Goal: Task Accomplishment & Management: Complete application form

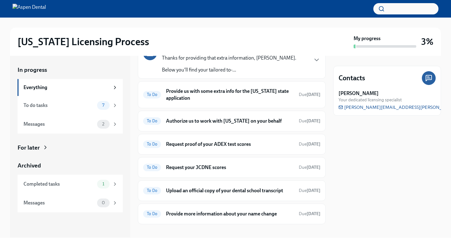
scroll to position [122, 0]
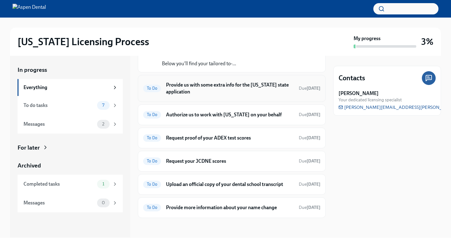
click at [190, 85] on h6 "Provide us with some extra info for the [US_STATE] state application" at bounding box center [230, 88] width 128 height 14
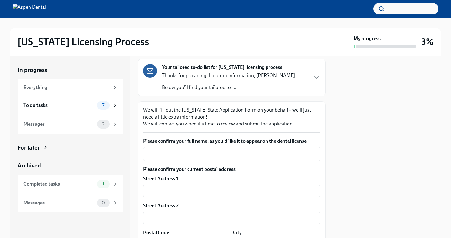
scroll to position [66, 0]
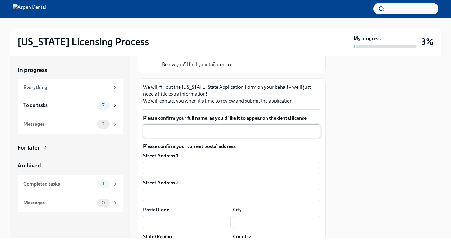
click at [183, 132] on textarea "Please confirm your full name, as you'd like it to appear on the dental license" at bounding box center [232, 131] width 170 height 8
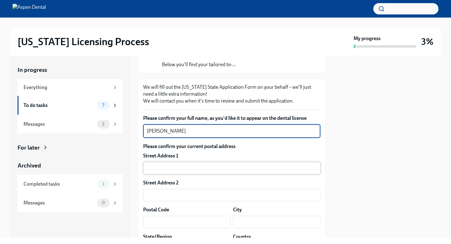
type textarea "[PERSON_NAME]"
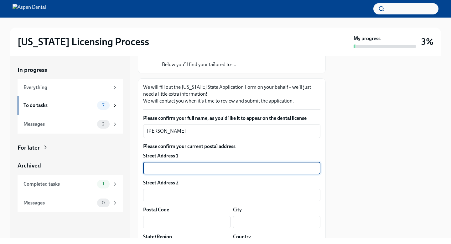
click at [154, 164] on input "text" at bounding box center [231, 168] width 177 height 13
type input "[STREET_ADDRESS]"
click at [157, 222] on input "text" at bounding box center [186, 222] width 87 height 13
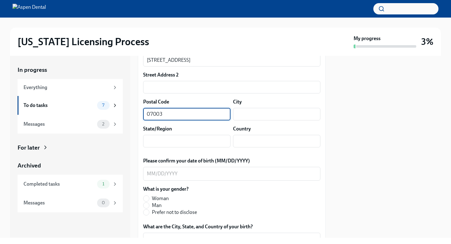
scroll to position [178, 0]
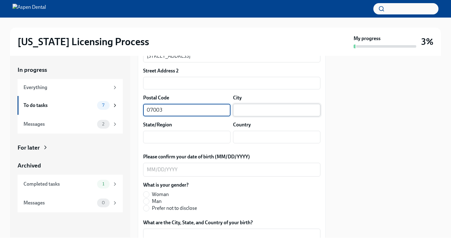
type input "07003"
click at [269, 104] on input "text" at bounding box center [276, 110] width 87 height 13
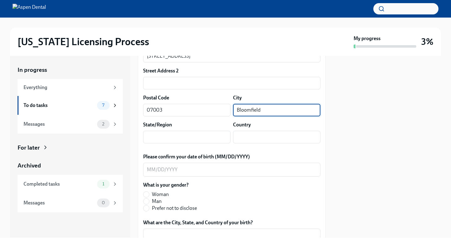
type input "Bloomfield"
click at [229, 130] on div "State/Region ​" at bounding box center [186, 132] width 87 height 22
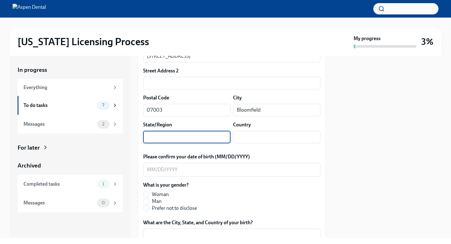
click at [220, 133] on input "text" at bounding box center [186, 137] width 87 height 13
type input "NJ"
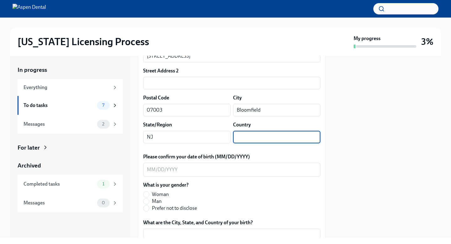
click at [266, 138] on input "text" at bounding box center [276, 137] width 87 height 13
type input "[GEOGRAPHIC_DATA]"
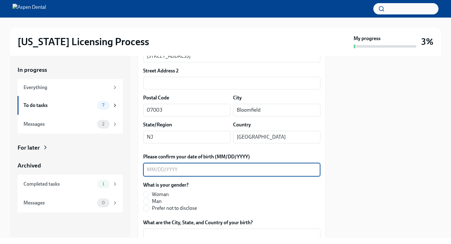
click at [158, 169] on textarea "Please confirm your date of birth (MM/DD/YYYY)" at bounding box center [232, 170] width 170 height 8
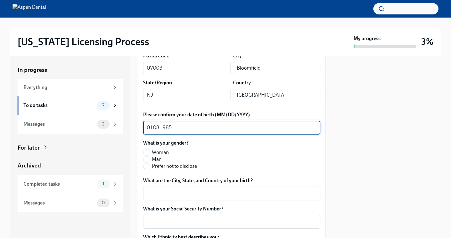
scroll to position [243, 0]
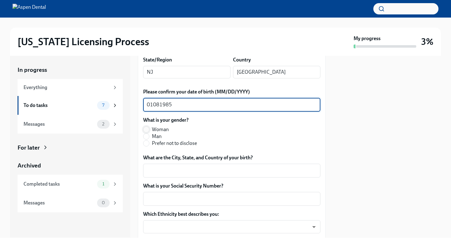
type textarea "01081985"
click at [145, 128] on input "Woman" at bounding box center [147, 130] width 6 height 6
radio input "true"
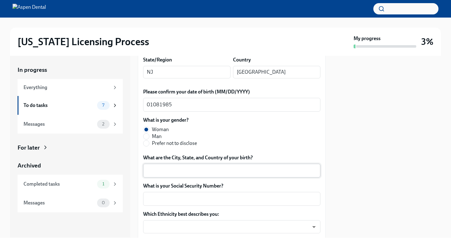
click at [151, 171] on textarea "What are the City, State, and Country of your birth?" at bounding box center [232, 171] width 170 height 8
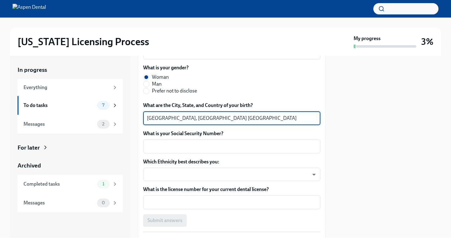
scroll to position [310, 0]
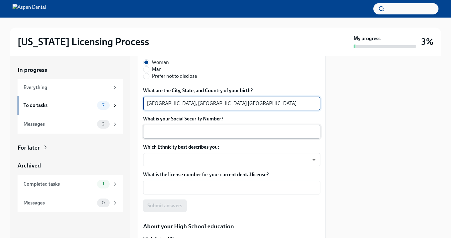
type textarea "[GEOGRAPHIC_DATA], [GEOGRAPHIC_DATA] [GEOGRAPHIC_DATA]"
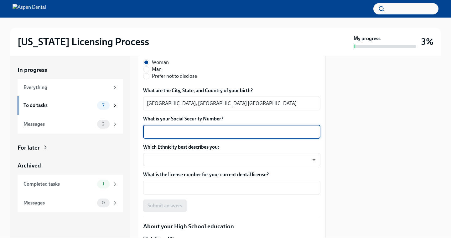
click at [162, 132] on textarea "What is your Social Security Number?" at bounding box center [232, 132] width 170 height 8
type textarea "148840739"
click at [163, 156] on body "[US_STATE] Licensing Process My progress 3% In progress Everything To do tasks …" at bounding box center [225, 122] width 451 height 244
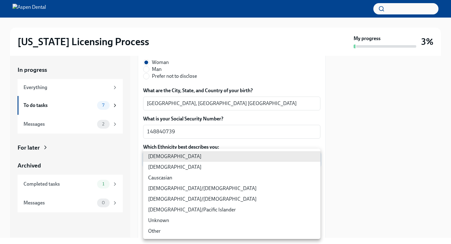
click at [163, 156] on li "[DEMOGRAPHIC_DATA]" at bounding box center [231, 156] width 177 height 11
type input "TlxW_0a7i"
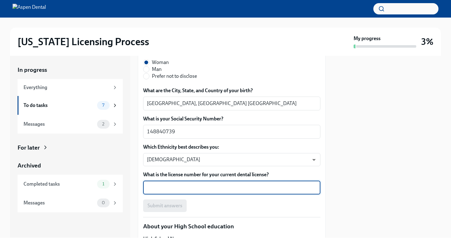
click at [160, 190] on textarea "What is the license number for your current dental license?" at bounding box center [232, 188] width 170 height 8
type textarea "22DI03105300"
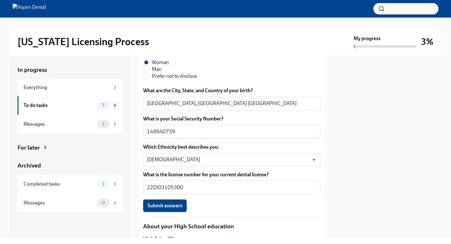
click at [207, 205] on div "Submit answers" at bounding box center [231, 205] width 177 height 13
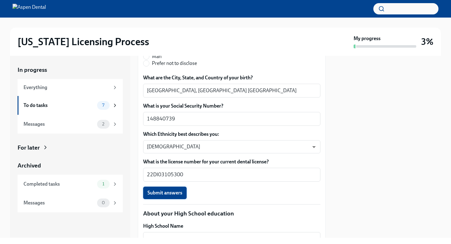
click at [178, 194] on span "Submit answers" at bounding box center [165, 193] width 35 height 6
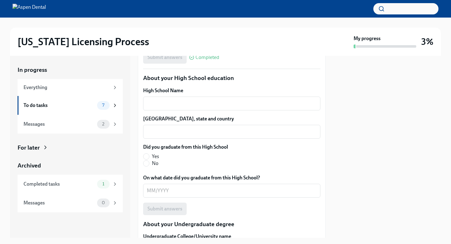
scroll to position [459, 0]
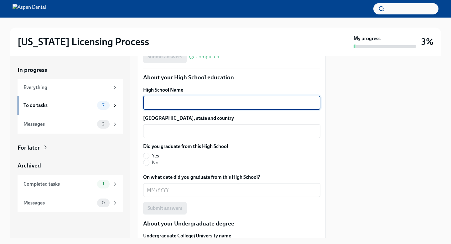
click at [208, 101] on textarea "High School Name" at bounding box center [232, 103] width 170 height 8
type textarea "Union HighSchool"
click at [204, 133] on textarea "[GEOGRAPHIC_DATA], state and country" at bounding box center [232, 131] width 170 height 8
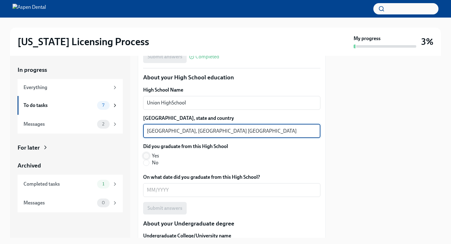
type textarea "[GEOGRAPHIC_DATA], [GEOGRAPHIC_DATA] [GEOGRAPHIC_DATA]"
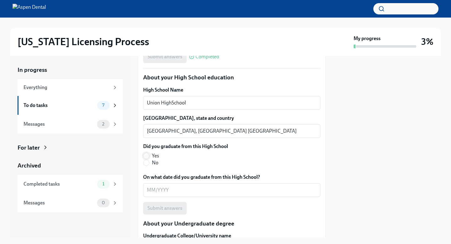
click at [149, 155] on input "Yes" at bounding box center [147, 156] width 6 height 6
radio input "true"
click at [149, 190] on textarea "On what date did you graduate from this High School?" at bounding box center [232, 190] width 170 height 8
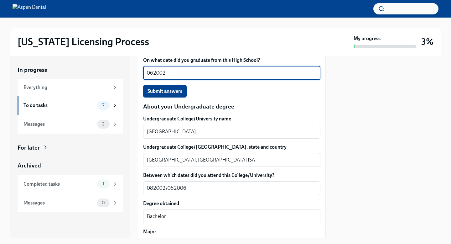
scroll to position [590, 0]
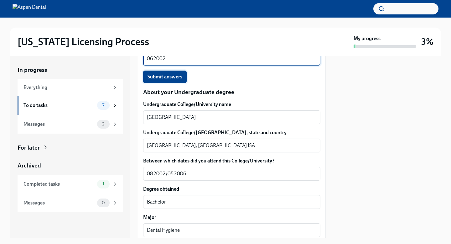
type textarea "062002"
click at [160, 76] on span "Submit answers" at bounding box center [165, 77] width 35 height 6
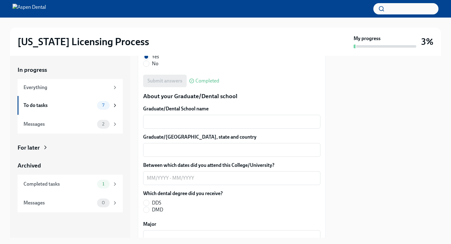
scroll to position [789, 0]
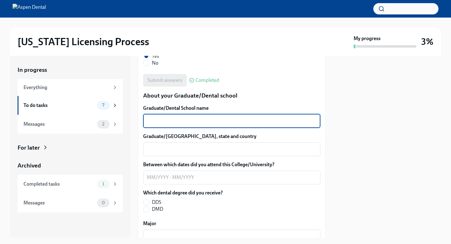
click at [159, 121] on textarea "Graduate/Dental School name" at bounding box center [232, 121] width 170 height 8
type textarea "B"
type textarea "[GEOGRAPHIC_DATA]"
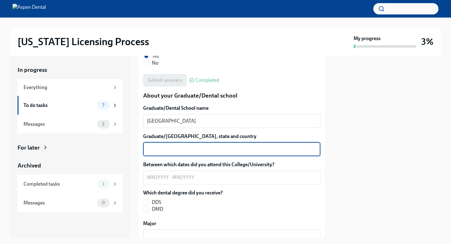
click at [155, 148] on textarea "Graduate/[GEOGRAPHIC_DATA], state and country" at bounding box center [232, 149] width 170 height 8
type textarea "[GEOGRAPHIC_DATA], [GEOGRAPHIC_DATA] [GEOGRAPHIC_DATA]"
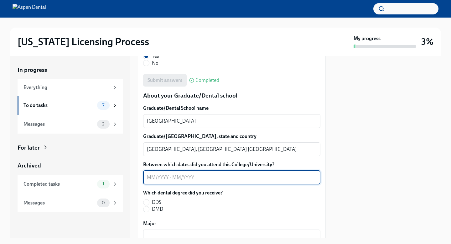
click at [147, 178] on textarea "Between which dates did you attend this College/University?" at bounding box center [232, 178] width 170 height 8
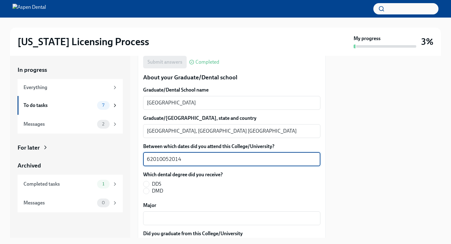
scroll to position [807, 0]
type textarea "62010052014"
click at [204, 105] on textarea "[GEOGRAPHIC_DATA]" at bounding box center [232, 104] width 170 height 8
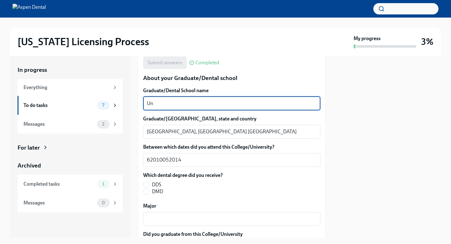
type textarea "U"
type textarea "[GEOGRAPHIC_DATA]"
click at [206, 132] on textarea "[GEOGRAPHIC_DATA], [GEOGRAPHIC_DATA] [GEOGRAPHIC_DATA]" at bounding box center [232, 132] width 170 height 8
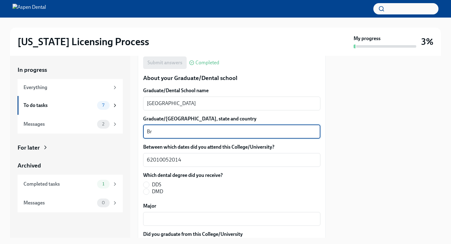
type textarea "B"
type textarea "[GEOGRAPHIC_DATA], [GEOGRAPHIC_DATA] [GEOGRAPHIC_DATA]"
click at [197, 163] on textarea "62010052014" at bounding box center [232, 160] width 170 height 8
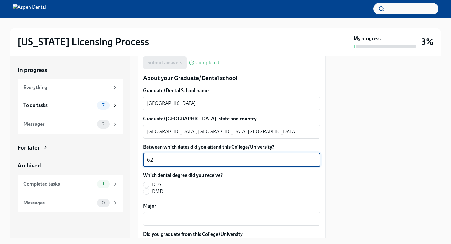
type textarea "6"
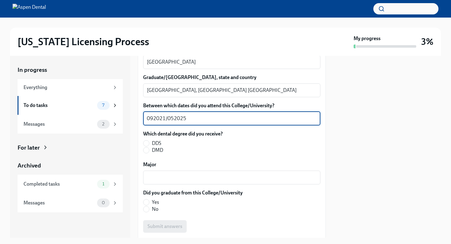
scroll to position [851, 0]
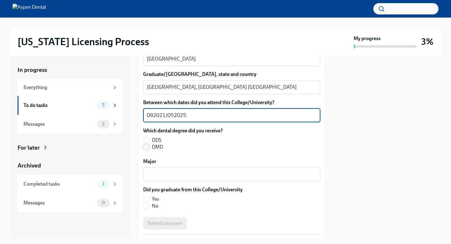
type textarea "092021/052025"
click at [147, 149] on input "DMD" at bounding box center [147, 147] width 6 height 6
radio input "true"
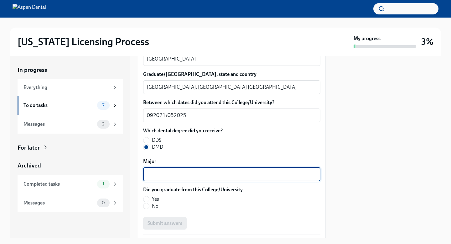
click at [153, 173] on textarea "Major" at bounding box center [232, 174] width 170 height 8
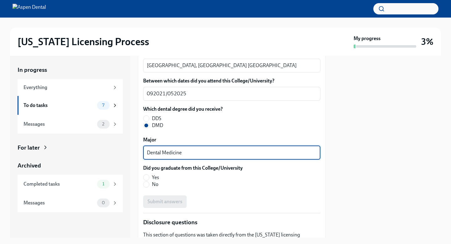
scroll to position [879, 0]
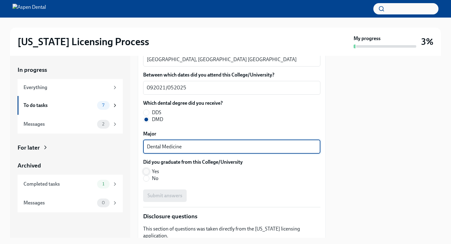
type textarea "Dental Medicine"
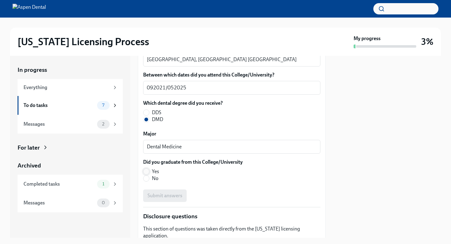
click at [146, 171] on input "Yes" at bounding box center [147, 172] width 6 height 6
radio input "true"
click at [175, 195] on span "Submit answers" at bounding box center [165, 195] width 35 height 6
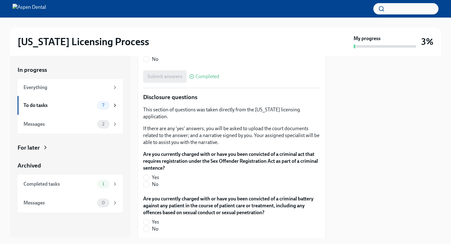
scroll to position [997, 0]
click at [148, 182] on input "No" at bounding box center [147, 185] width 6 height 6
radio input "true"
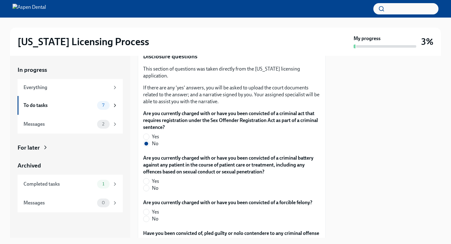
scroll to position [1049, 0]
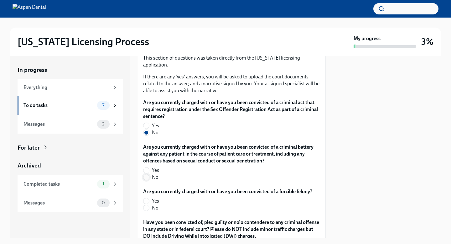
click at [148, 174] on input "No" at bounding box center [147, 177] width 6 height 6
radio input "true"
click at [145, 205] on input "No" at bounding box center [147, 208] width 6 height 6
radio input "true"
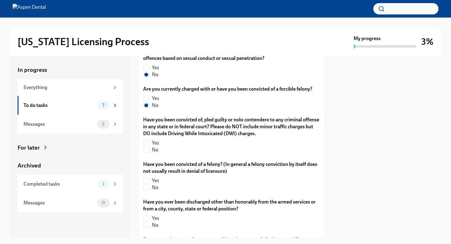
scroll to position [1163, 0]
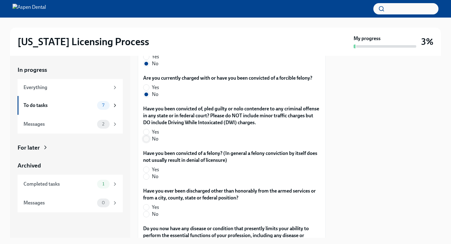
click at [149, 136] on input "No" at bounding box center [147, 139] width 6 height 6
radio input "true"
click at [147, 174] on input "No" at bounding box center [147, 177] width 6 height 6
radio input "true"
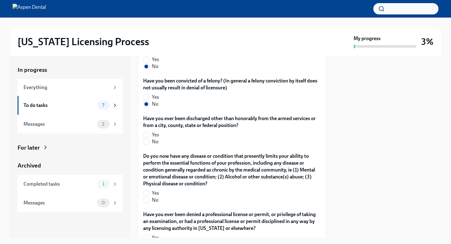
scroll to position [1240, 0]
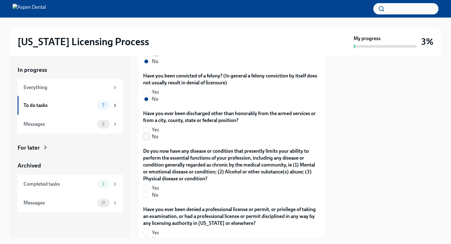
click at [146, 134] on input "No" at bounding box center [147, 137] width 6 height 6
radio input "true"
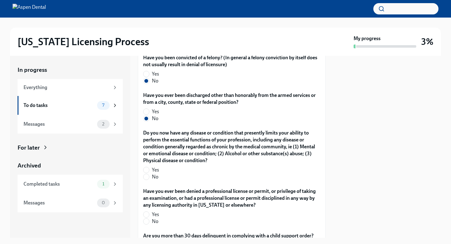
scroll to position [1271, 0]
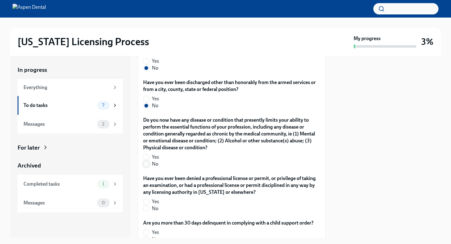
click at [146, 161] on input "No" at bounding box center [147, 164] width 6 height 6
radio input "true"
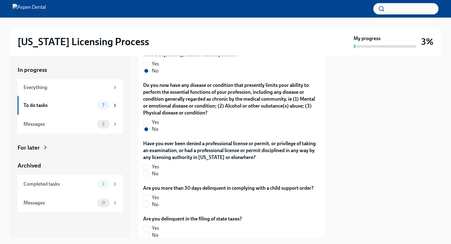
scroll to position [1326, 0]
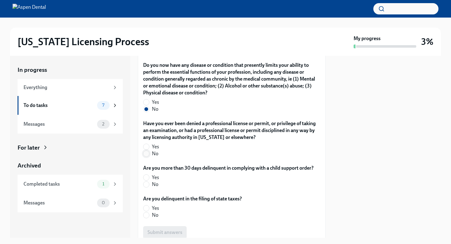
click at [148, 151] on input "No" at bounding box center [147, 154] width 6 height 6
radio input "true"
click at [145, 181] on input "No" at bounding box center [147, 184] width 6 height 6
radio input "true"
click at [144, 212] on input "No" at bounding box center [147, 215] width 6 height 6
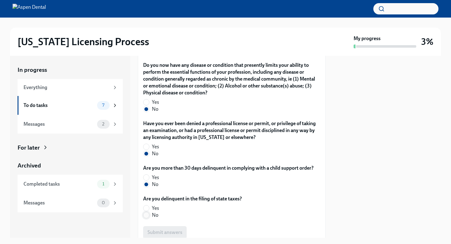
radio input "true"
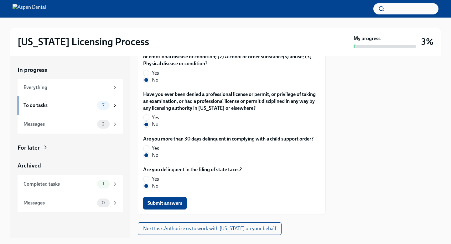
scroll to position [1356, 0]
click at [174, 200] on span "Submit answers" at bounding box center [165, 203] width 35 height 6
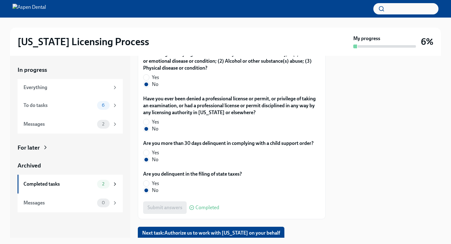
scroll to position [1366, 0]
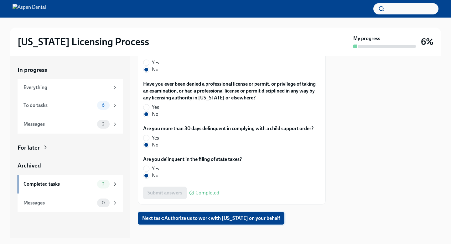
click at [212, 215] on span "Next task : Authorize us to work with [US_STATE] on your behalf" at bounding box center [211, 218] width 138 height 6
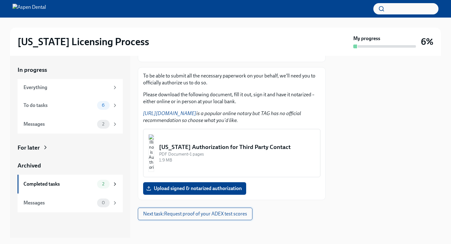
scroll to position [80, 0]
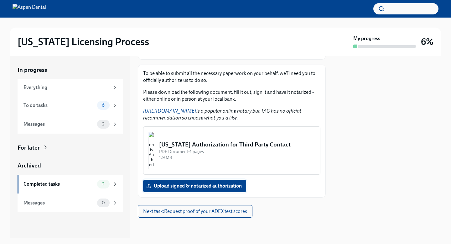
click at [201, 184] on span "Upload signed & notarized authorization" at bounding box center [195, 186] width 94 height 6
click at [0, 0] on input "Upload signed & notarized authorization" at bounding box center [0, 0] width 0 height 0
click at [152, 183] on span "Upload signed & notarized authorization" at bounding box center [195, 186] width 94 height 6
click at [0, 0] on input "Upload signed & notarized authorization" at bounding box center [0, 0] width 0 height 0
click at [197, 152] on div "PDF Document • 1 pages" at bounding box center [237, 152] width 156 height 6
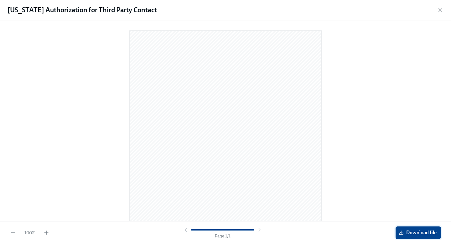
click at [403, 231] on icon "button" at bounding box center [401, 232] width 5 height 5
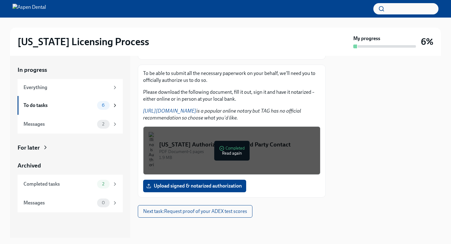
click at [379, 160] on div at bounding box center [387, 147] width 108 height 182
click at [176, 211] on span "Next task : Request proof of your ADEX test scores" at bounding box center [195, 211] width 104 height 6
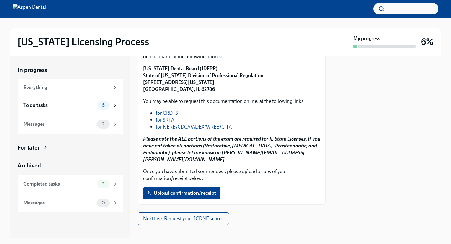
scroll to position [95, 0]
click at [202, 190] on span "Upload confirmation/receipt" at bounding box center [182, 193] width 69 height 6
click at [0, 0] on input "Upload confirmation/receipt" at bounding box center [0, 0] width 0 height 0
click at [190, 126] on link "for NERB/CDCA/ADEX/WREB/CITA" at bounding box center [194, 126] width 76 height 6
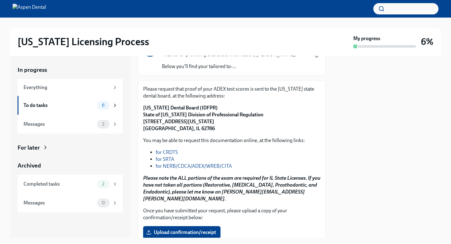
scroll to position [49, 0]
